Goal: Information Seeking & Learning: Learn about a topic

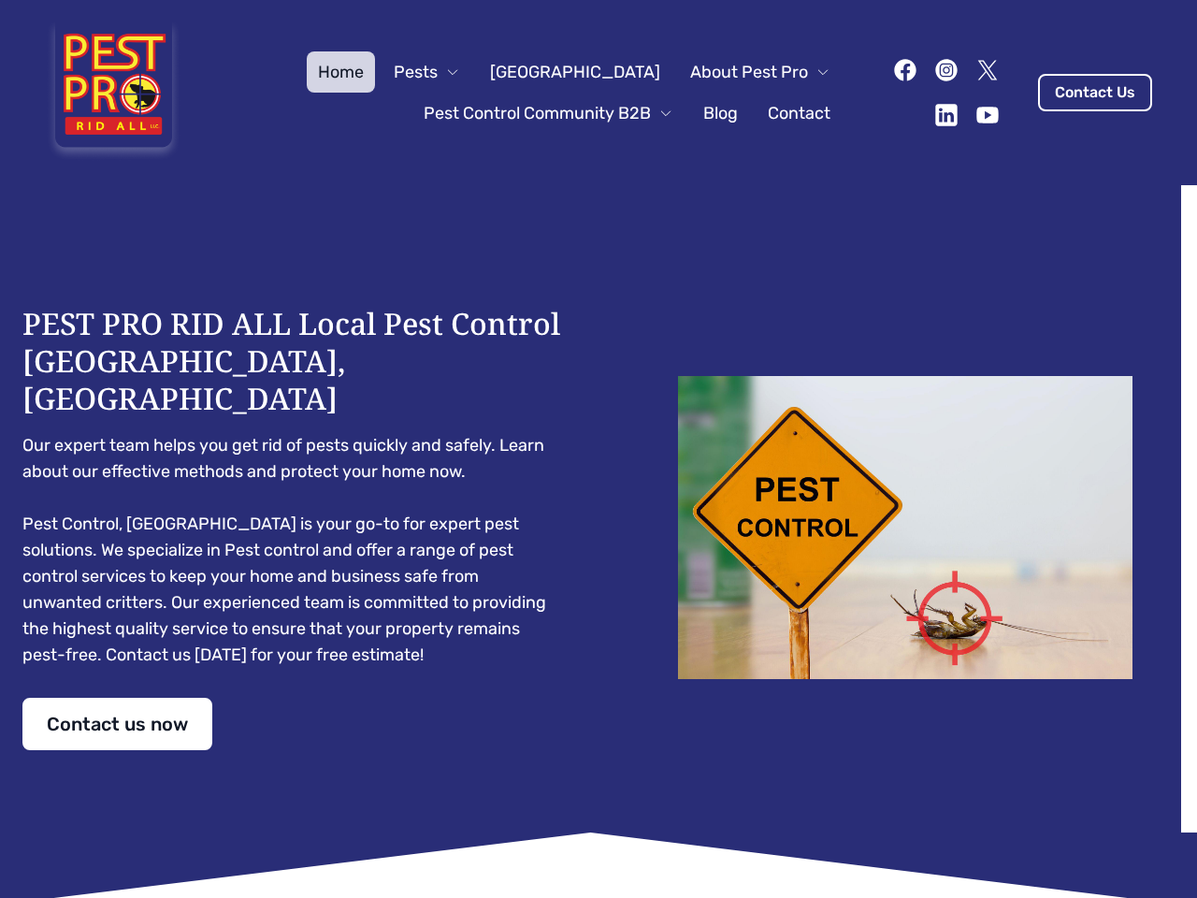
click at [599, 449] on div "PEST PRO RID ALL Local Pest Control [GEOGRAPHIC_DATA], [GEOGRAPHIC_DATA] Our ex…" at bounding box center [598, 527] width 1152 height 445
click at [438, 72] on span "Pests" at bounding box center [416, 72] width 44 height 26
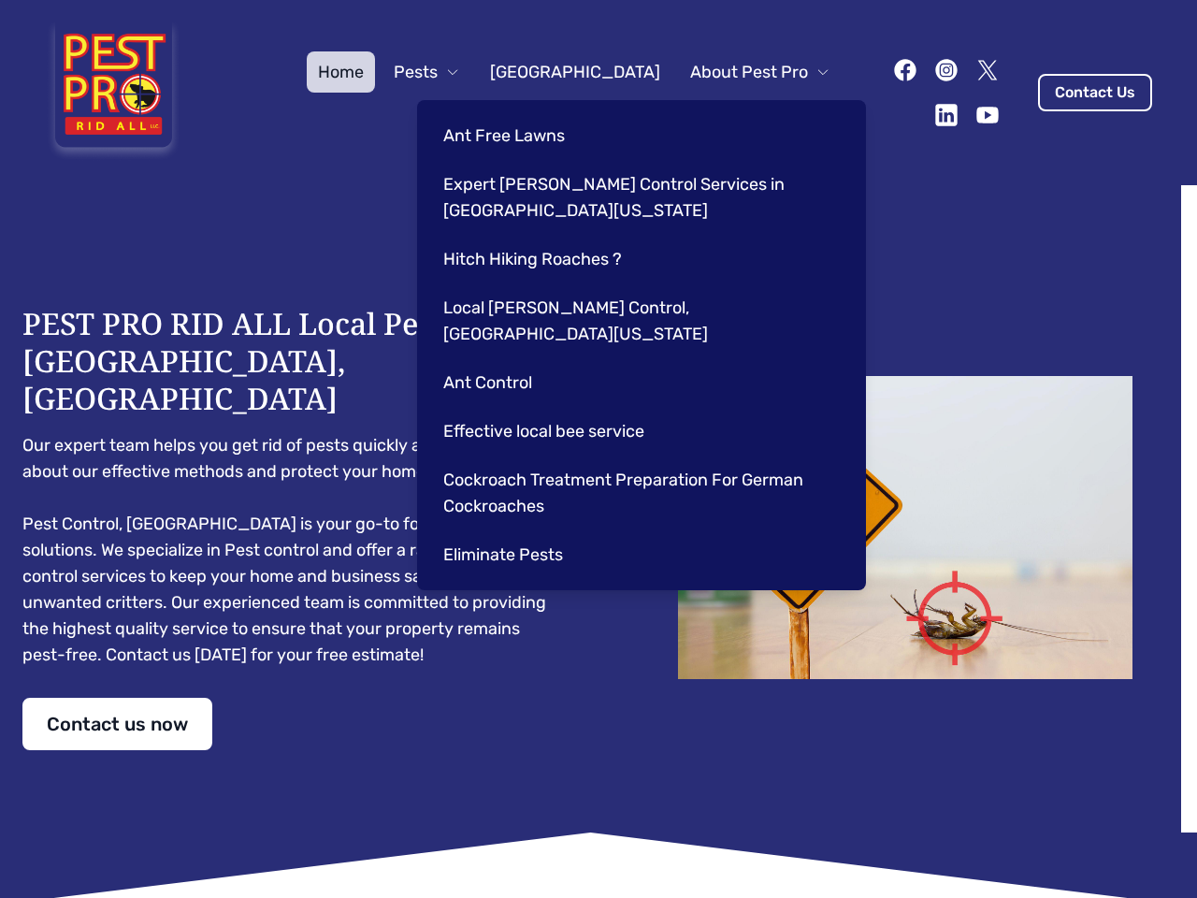
click at [741, 72] on span "About Pest Pro" at bounding box center [749, 72] width 118 height 26
click at [529, 113] on div "Ant Free Lawns Expert [PERSON_NAME] Control Services in [GEOGRAPHIC_DATA] [US_S…" at bounding box center [641, 345] width 449 height 490
